Goal: Transaction & Acquisition: Book appointment/travel/reservation

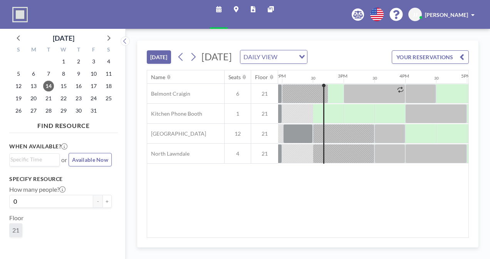
scroll to position [0, 862]
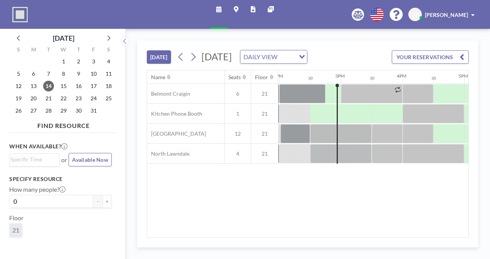
scroll to position [0, 862]
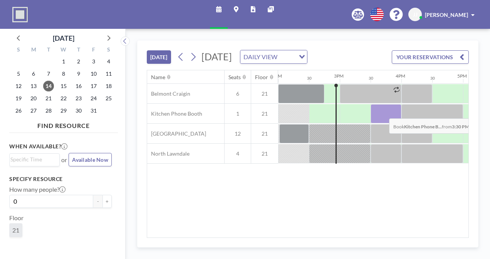
click at [383, 123] on div at bounding box center [385, 113] width 31 height 19
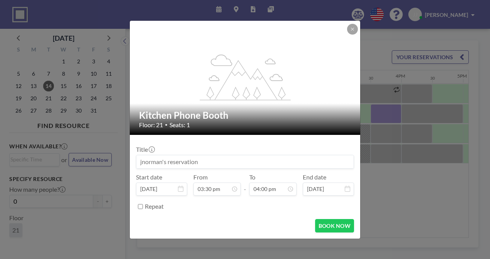
click at [209, 163] on input at bounding box center [244, 162] width 217 height 13
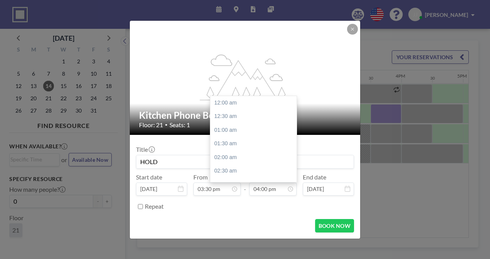
scroll to position [438, 0]
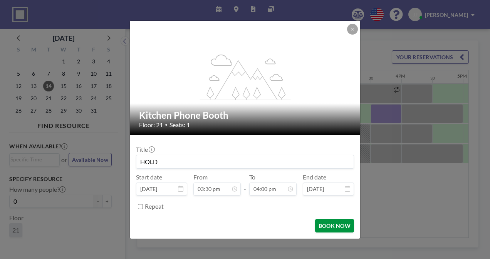
type input "HOLD"
click at [323, 227] on button "BOOK NOW" at bounding box center [334, 225] width 39 height 13
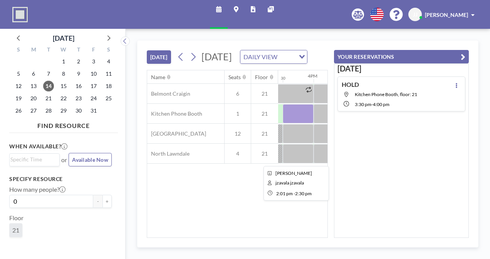
scroll to position [0, 951]
